Goal: Task Accomplishment & Management: Complete application form

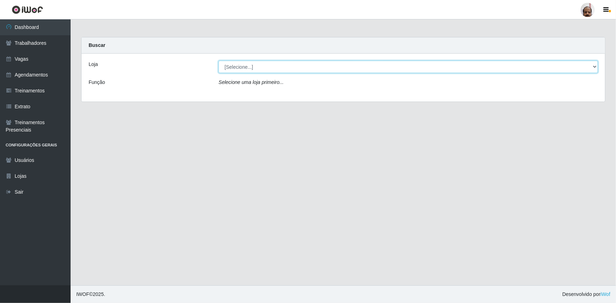
click at [254, 69] on select "[Selecione...] Mar Vermelho - Loja 05" at bounding box center [407, 67] width 379 height 12
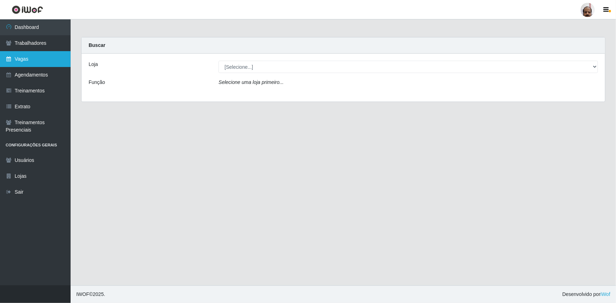
click at [40, 60] on link "Vagas" at bounding box center [35, 59] width 71 height 16
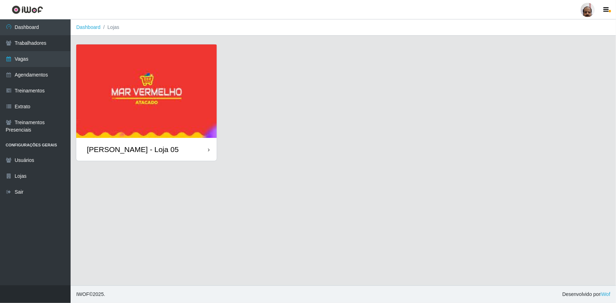
click at [164, 151] on div "[PERSON_NAME] - Loja 05" at bounding box center [133, 149] width 92 height 9
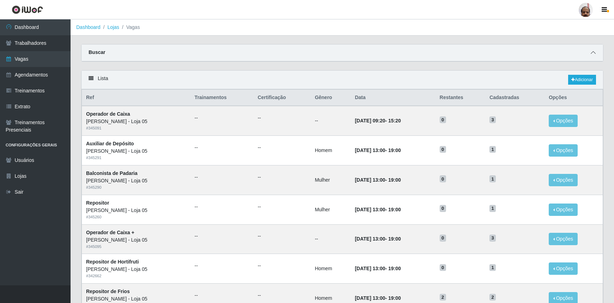
click at [594, 53] on icon at bounding box center [592, 52] width 5 height 5
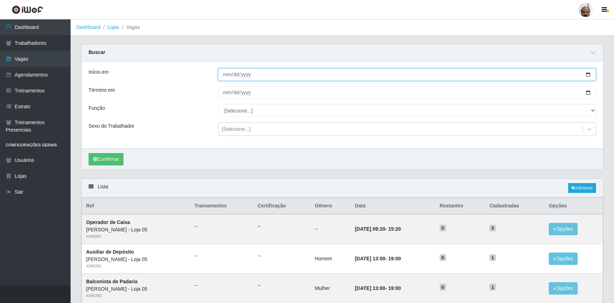
click at [589, 76] on input "Início em" at bounding box center [407, 74] width 378 height 12
type input "[DATE]"
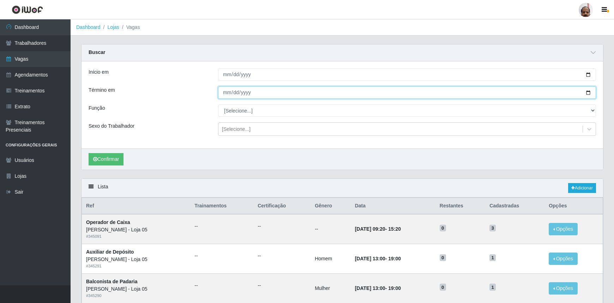
click at [588, 91] on input "Término em" at bounding box center [407, 92] width 378 height 12
type input "[DATE]"
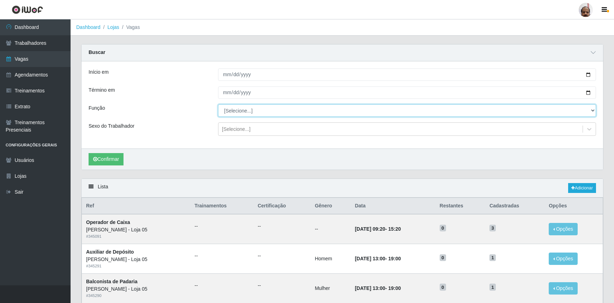
click at [240, 113] on select "[Selecione...] ASG ASG + ASG ++ Auxiliar de Depósito Auxiliar de Depósito + Aux…" at bounding box center [407, 110] width 378 height 12
click at [218, 104] on select "[Selecione...] ASG ASG + ASG ++ Auxiliar de Depósito Auxiliar de Depósito + Aux…" at bounding box center [407, 110] width 378 height 12
click at [274, 110] on select "[Selecione...] ASG ASG + ASG ++ Auxiliar de Depósito Auxiliar de Depósito + Aux…" at bounding box center [407, 110] width 378 height 12
select select "112"
click at [218, 104] on select "[Selecione...] ASG ASG + ASG ++ Auxiliar de Depósito Auxiliar de Depósito + Aux…" at bounding box center [407, 110] width 378 height 12
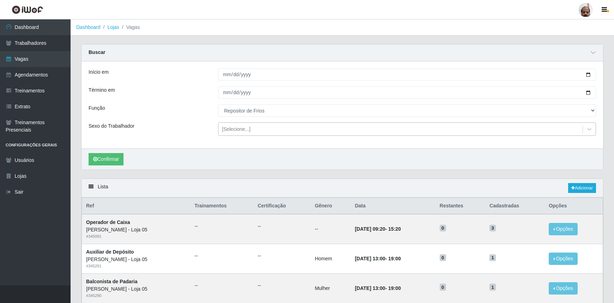
click at [234, 129] on div "[Selecione...]" at bounding box center [236, 129] width 29 height 7
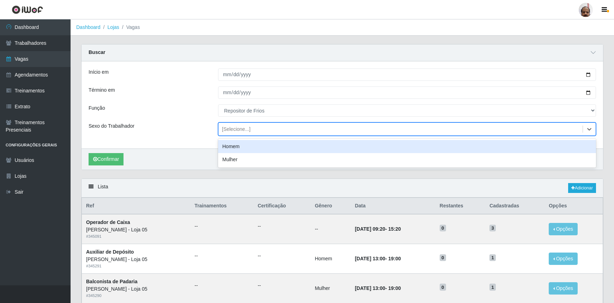
click at [238, 148] on div "Homem" at bounding box center [407, 146] width 378 height 13
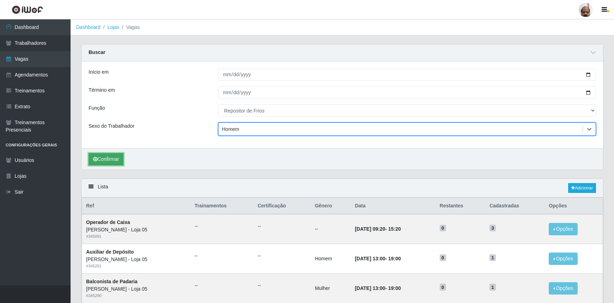
click at [107, 158] on button "Confirmar" at bounding box center [106, 159] width 35 height 12
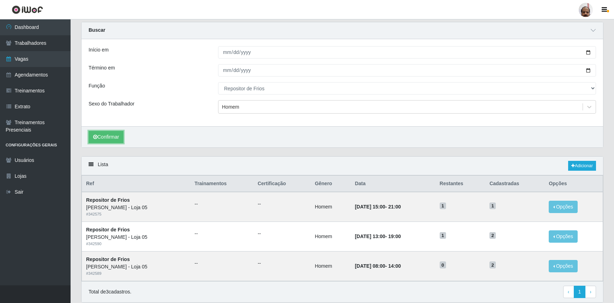
scroll to position [48, 0]
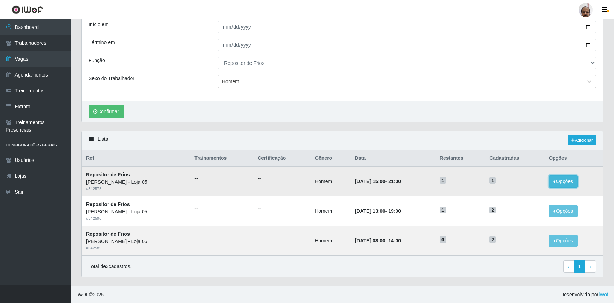
click at [561, 181] on button "Opções" at bounding box center [562, 181] width 29 height 12
click at [520, 199] on div "Deletar" at bounding box center [520, 197] width 42 height 7
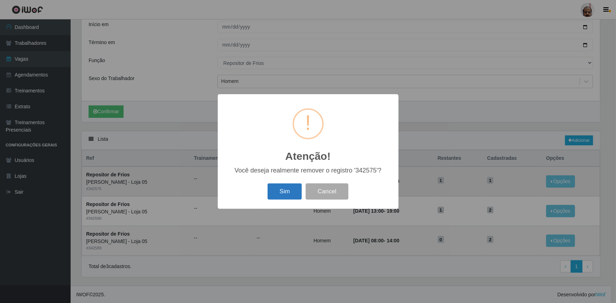
click at [280, 190] on button "Sim" at bounding box center [284, 191] width 34 height 17
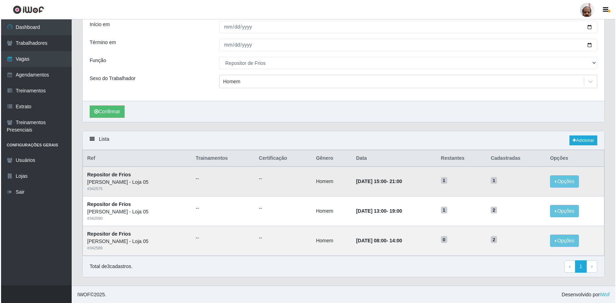
scroll to position [0, 0]
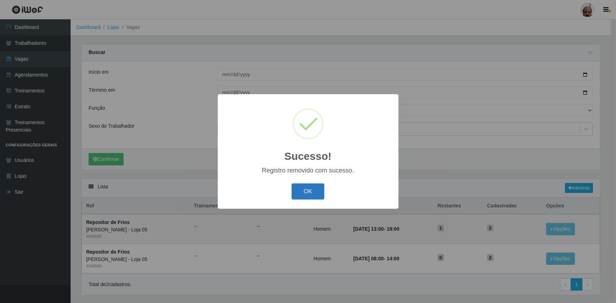
click at [311, 189] on button "OK" at bounding box center [307, 191] width 33 height 17
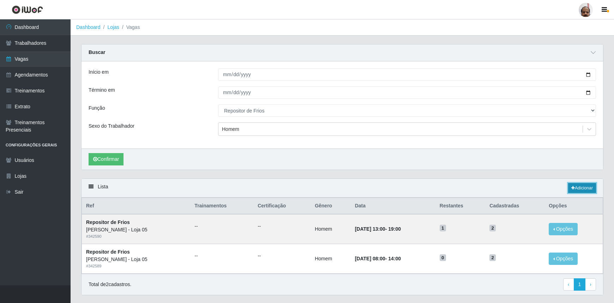
click at [580, 187] on link "Adicionar" at bounding box center [582, 188] width 28 height 10
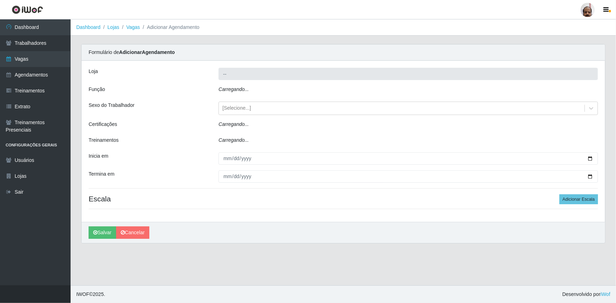
type input "[PERSON_NAME] - Loja 05"
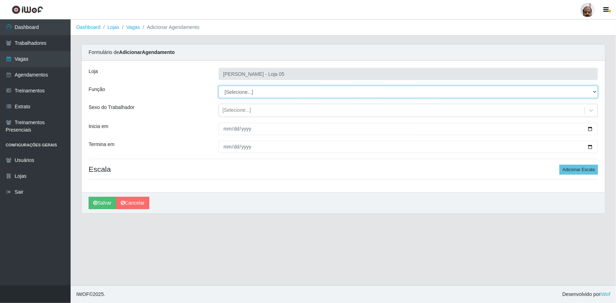
click at [252, 92] on select "[Selecione...] ASG ASG + ASG ++ Auxiliar de Depósito Auxiliar de Depósito + Aux…" at bounding box center [407, 92] width 379 height 12
select select "113"
click at [218, 86] on select "[Selecione...] ASG ASG + ASG ++ Auxiliar de Depósito Auxiliar de Depósito + Aux…" at bounding box center [407, 92] width 379 height 12
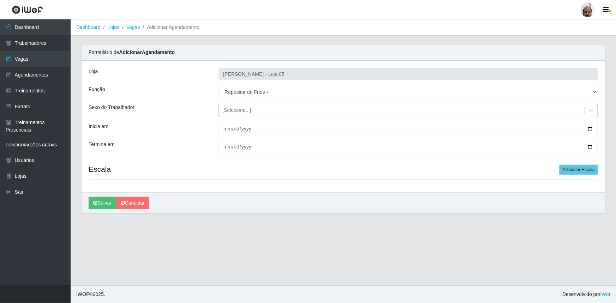
click at [236, 111] on div "[Selecione...]" at bounding box center [236, 110] width 29 height 7
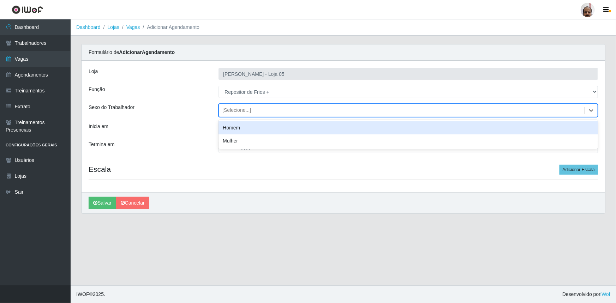
click at [248, 128] on div "Homem" at bounding box center [407, 127] width 379 height 13
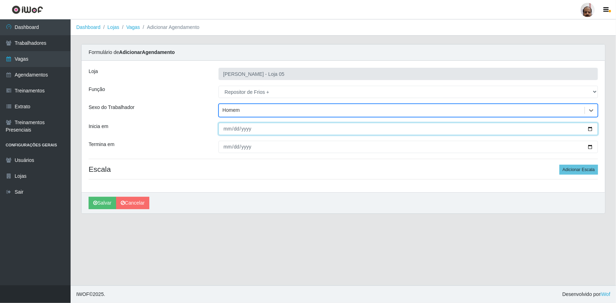
click at [592, 127] on input "Inicia em" at bounding box center [407, 129] width 379 height 12
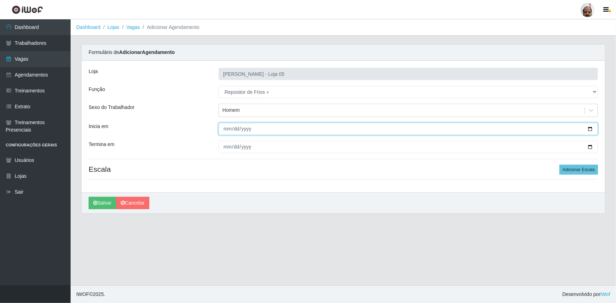
type input "[DATE]"
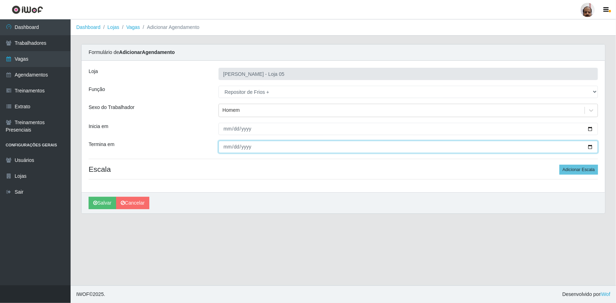
click at [591, 146] on input "Termina em" at bounding box center [407, 147] width 379 height 12
type input "[DATE]"
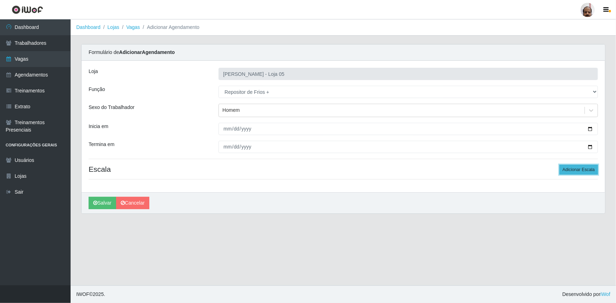
click at [570, 170] on button "Adicionar Escala" at bounding box center [578, 170] width 38 height 10
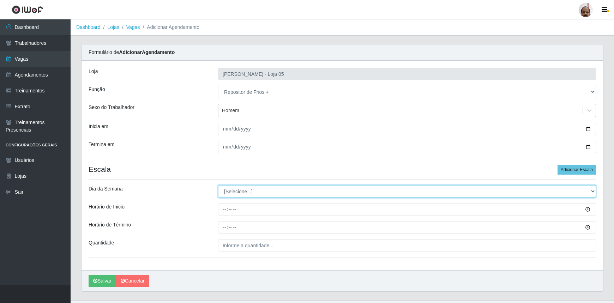
click at [252, 189] on select "[Selecione...] Segunda Terça Quarta Quinta Sexta Sábado Domingo" at bounding box center [407, 191] width 378 height 12
select select "0"
click at [218, 185] on select "[Selecione...] Segunda Terça Quarta Quinta Sexta Sábado Domingo" at bounding box center [407, 191] width 378 height 12
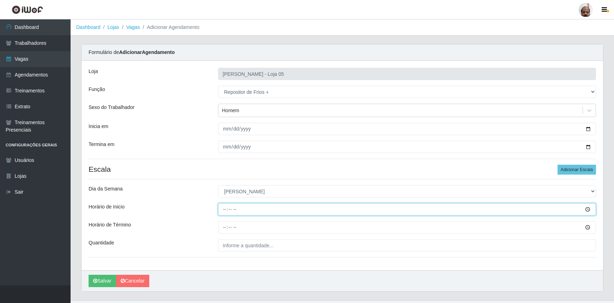
click at [223, 211] on input "Horário de Inicio" at bounding box center [407, 209] width 378 height 12
type input "13:00"
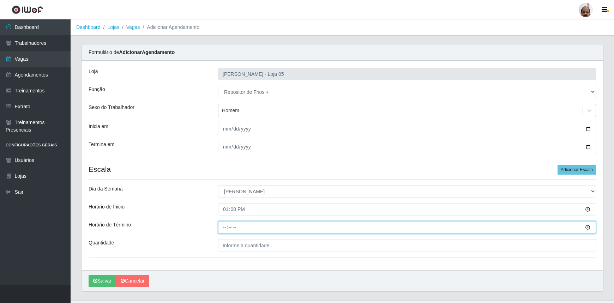
type input "19:00"
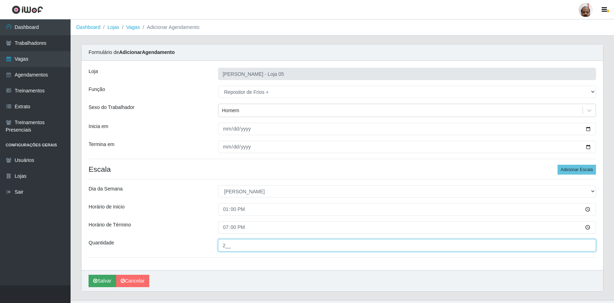
type input "2__"
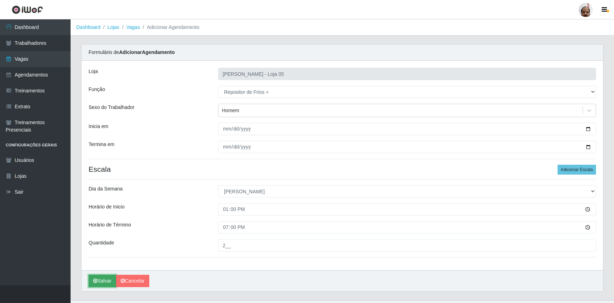
click at [104, 277] on button "Salvar" at bounding box center [103, 281] width 28 height 12
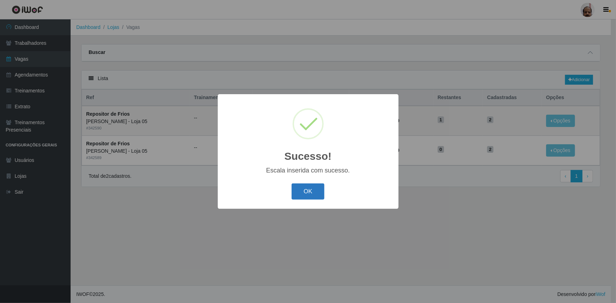
click at [311, 190] on button "OK" at bounding box center [307, 191] width 33 height 17
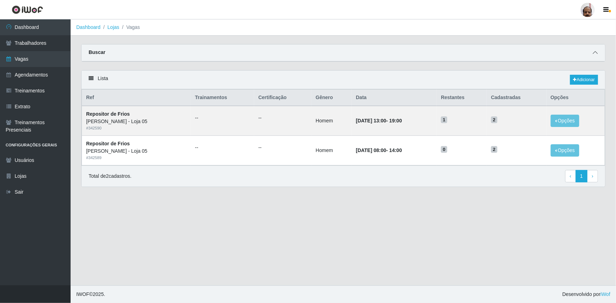
click at [593, 53] on icon at bounding box center [594, 52] width 5 height 5
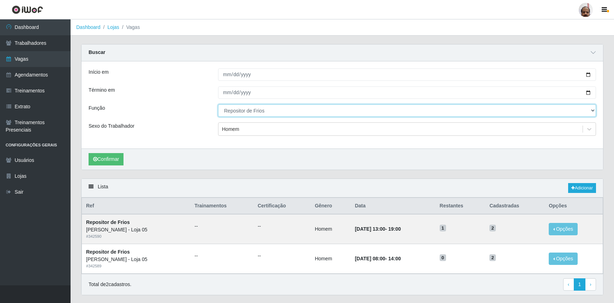
click at [590, 113] on select "[Selecione...] ASG ASG + ASG ++ Auxiliar de Depósito Auxiliar de Depósito + Aux…" at bounding box center [407, 110] width 378 height 12
select select "113"
click at [218, 104] on select "[Selecione...] ASG ASG + ASG ++ Auxiliar de Depósito Auxiliar de Depósito + Aux…" at bounding box center [407, 110] width 378 height 12
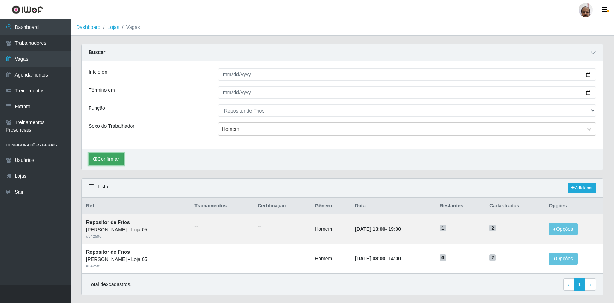
click at [117, 160] on button "Confirmar" at bounding box center [106, 159] width 35 height 12
